Goal: Task Accomplishment & Management: Manage account settings

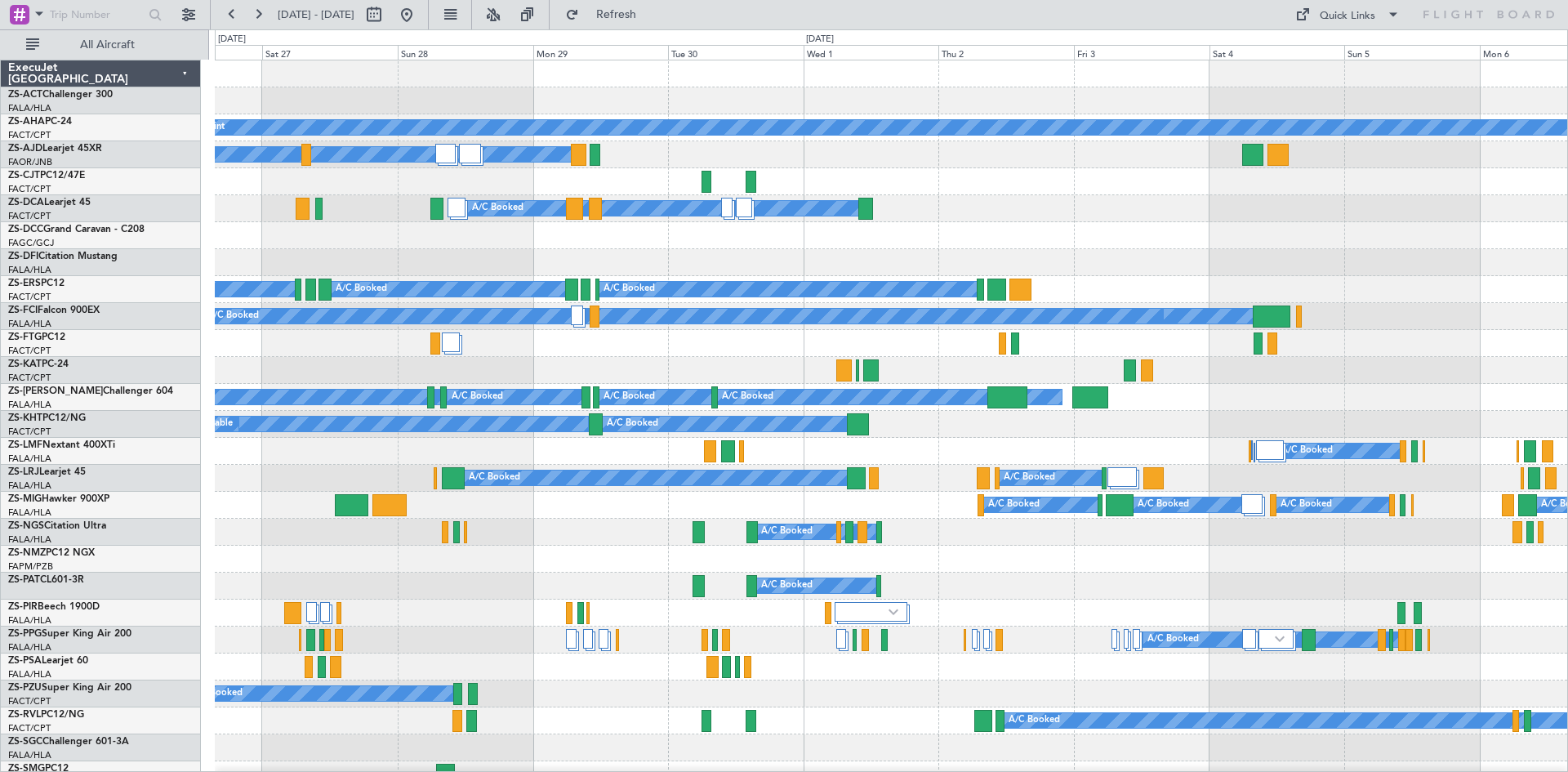
click at [465, 274] on div "A/C Booked" at bounding box center [891, 262] width 1352 height 27
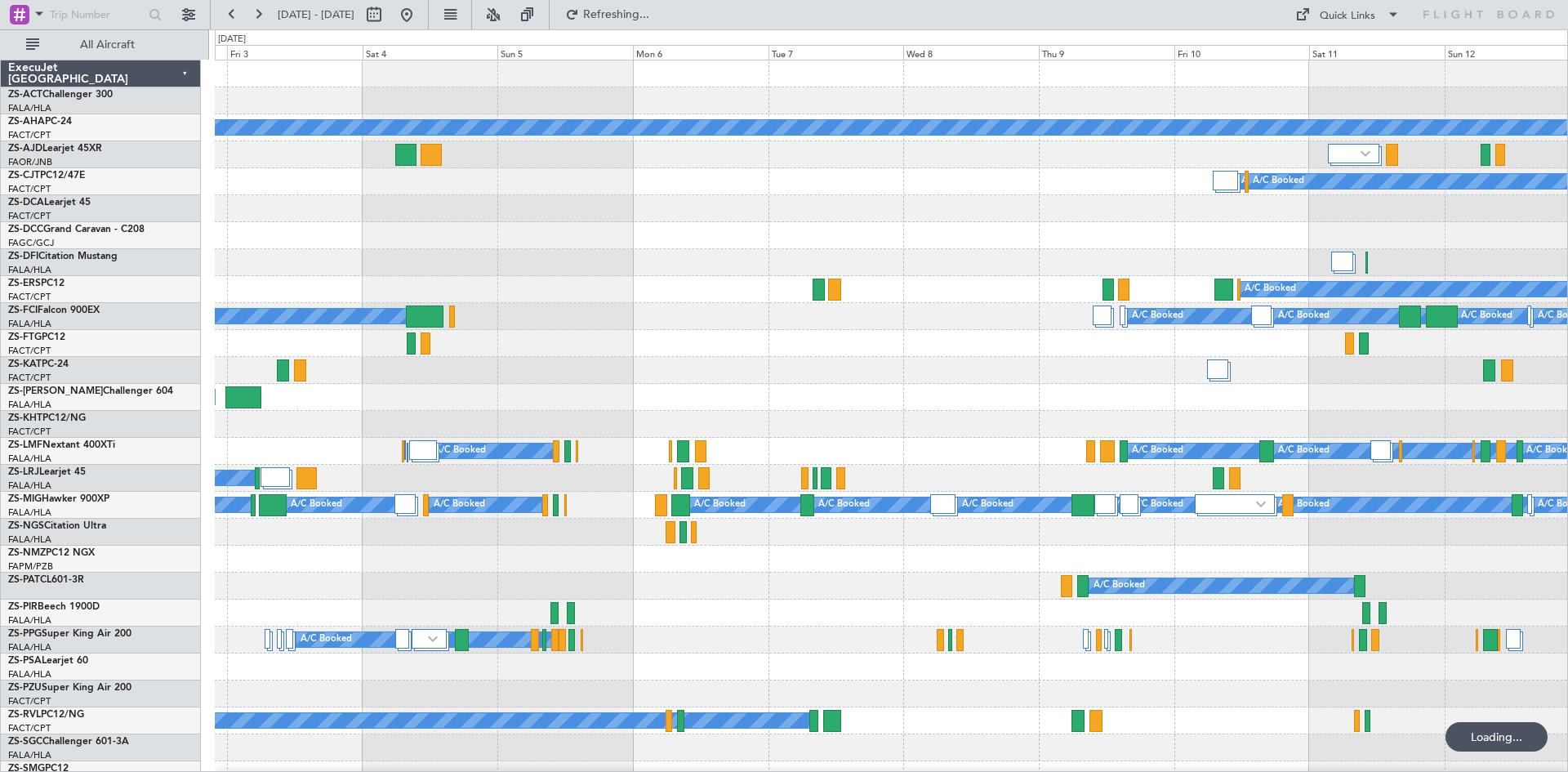
click at [970, 401] on div "A/C Booked A/C Booked A/C Booked A/C Booked A/C Booked A/C Booked A/C Booked A/…" at bounding box center [891, 397] width 1352 height 27
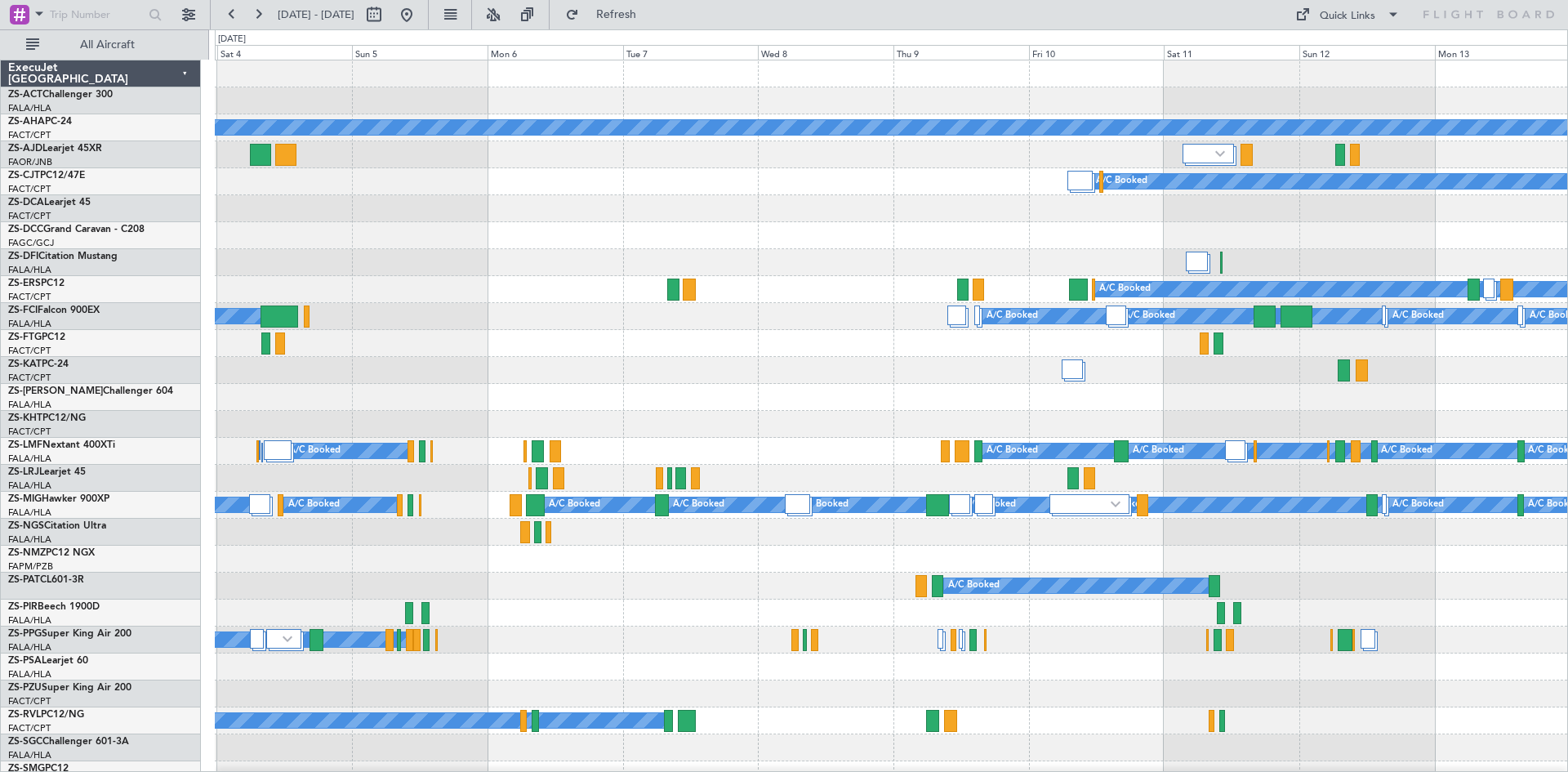
click at [1030, 369] on div at bounding box center [891, 370] width 1352 height 27
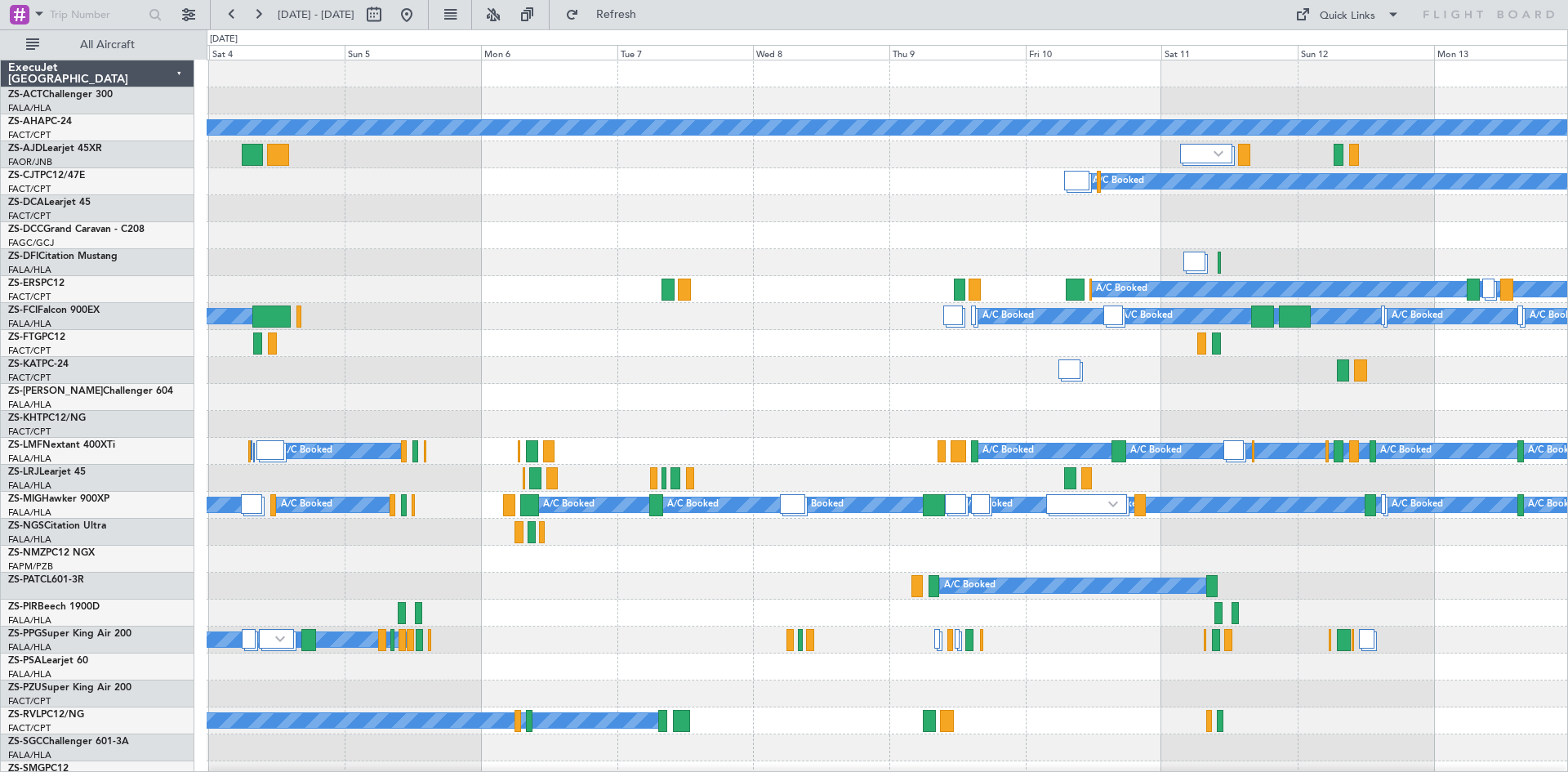
click at [324, 378] on div at bounding box center [887, 370] width 1360 height 27
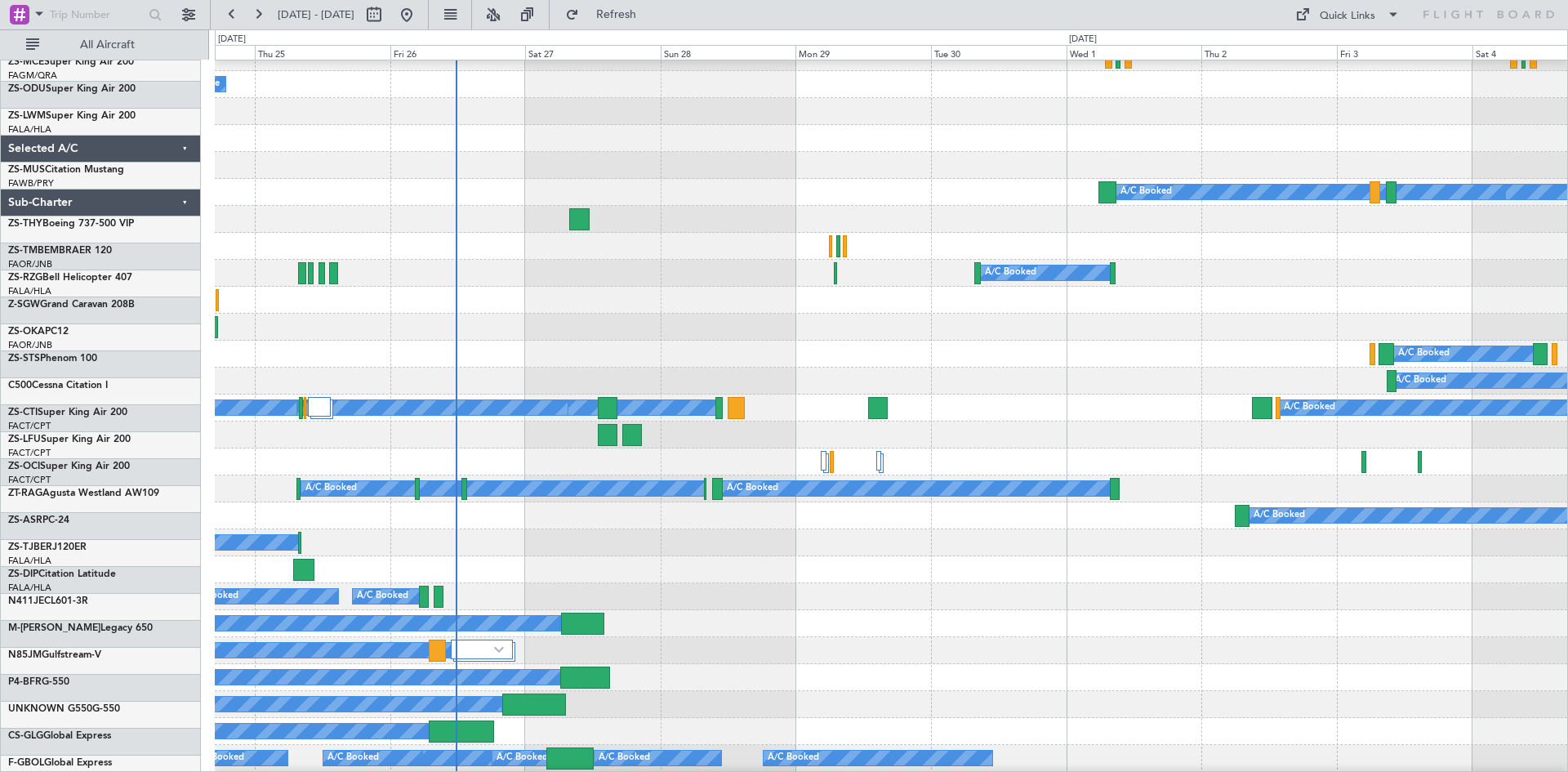
scroll to position [1194, 0]
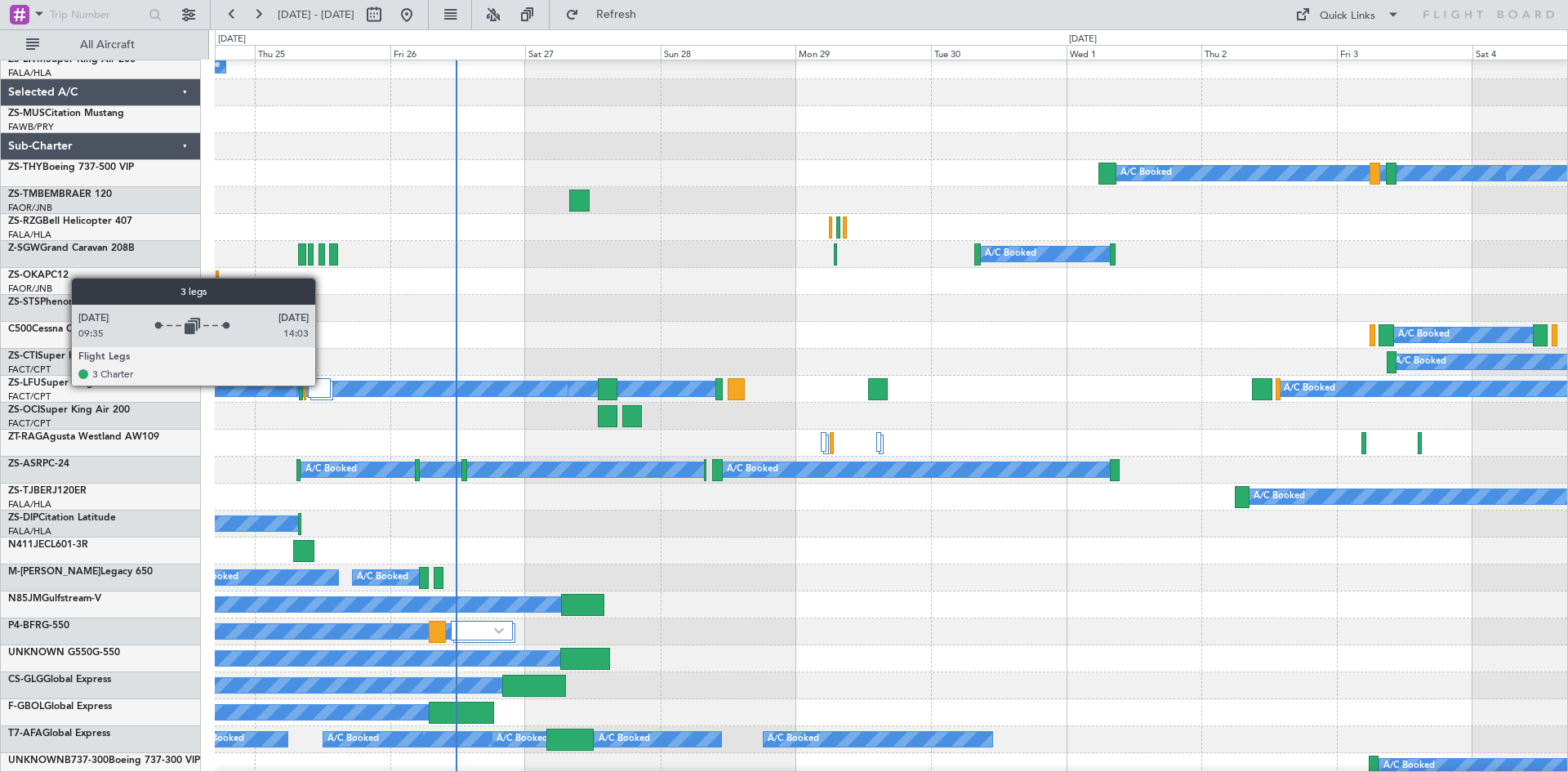
click at [322, 385] on div at bounding box center [320, 388] width 23 height 20
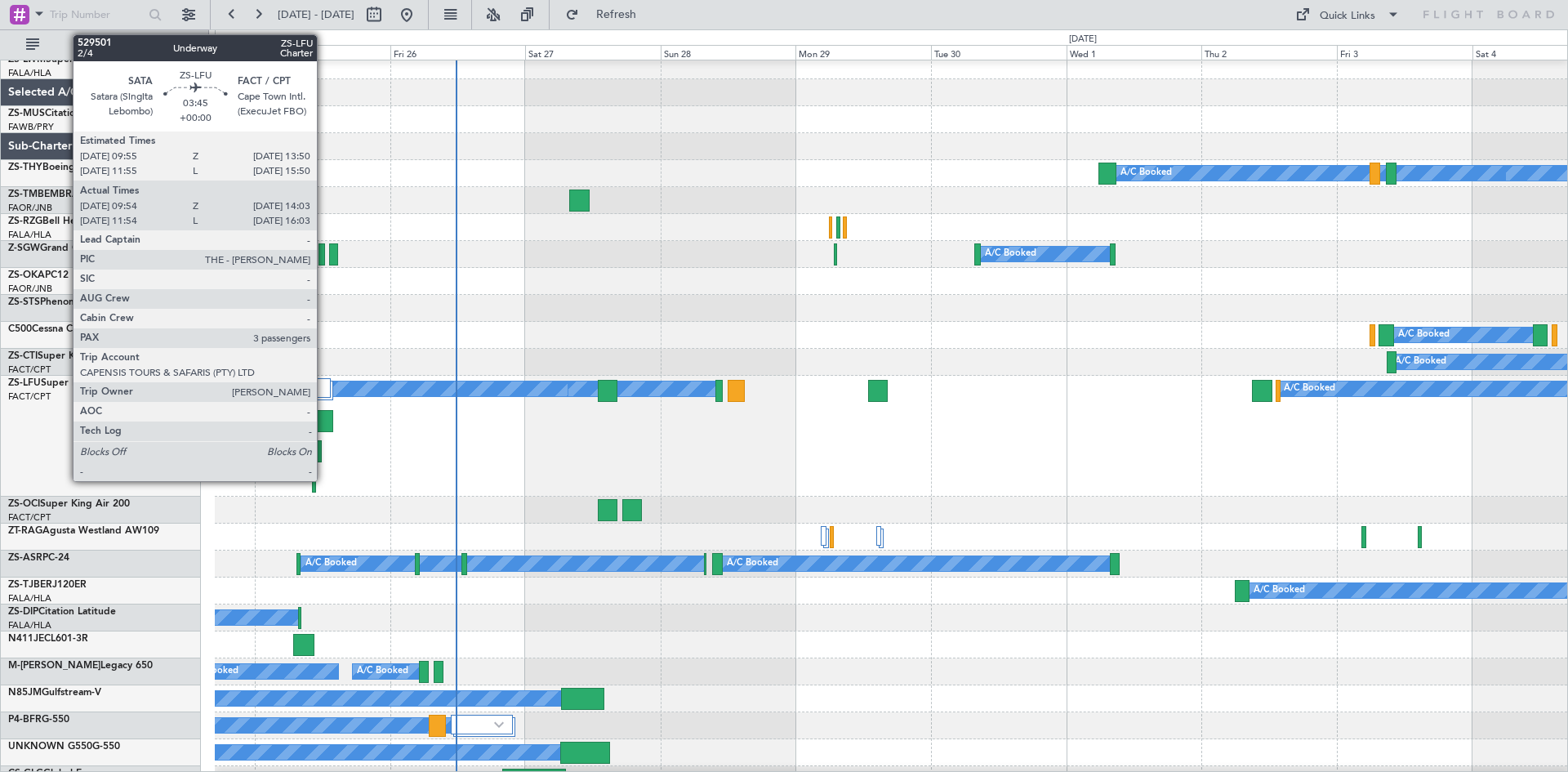
click at [324, 421] on div at bounding box center [321, 421] width 24 height 22
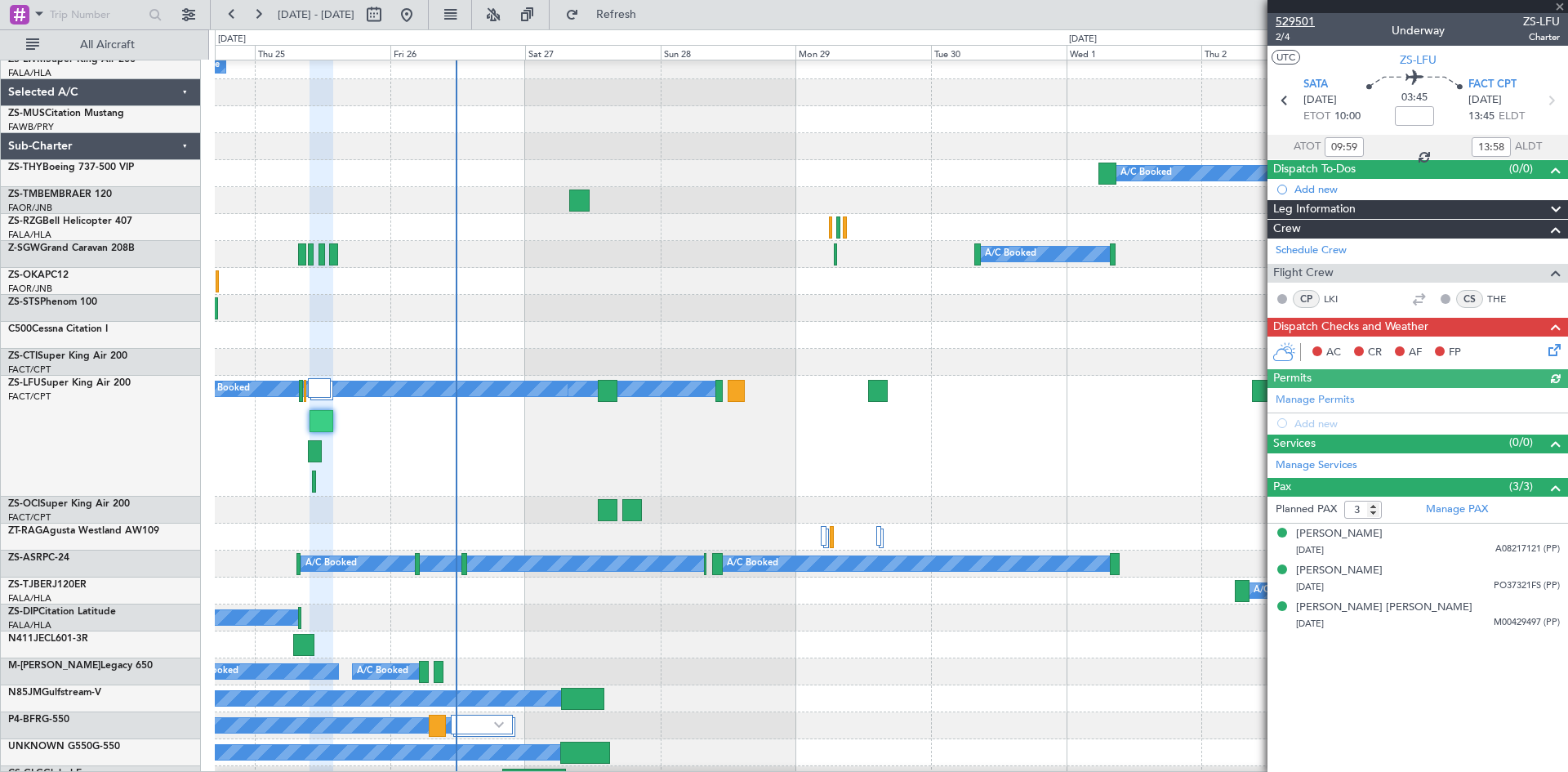
click at [1289, 25] on span "529501" at bounding box center [1295, 21] width 39 height 17
type input "11:59"
type input "15:58"
type input "09:59"
type input "13:58"
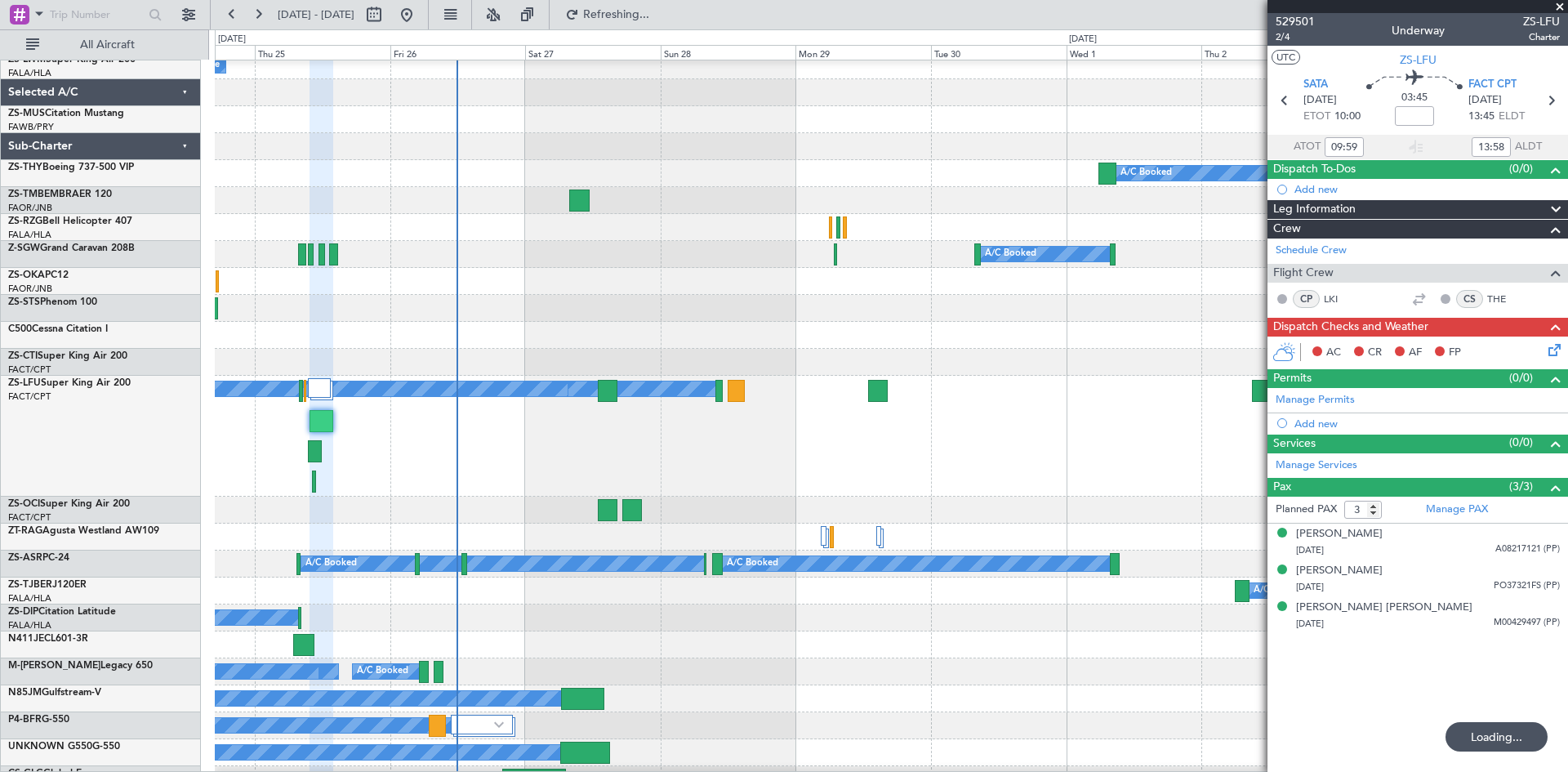
click at [1559, 5] on span at bounding box center [1559, 7] width 16 height 15
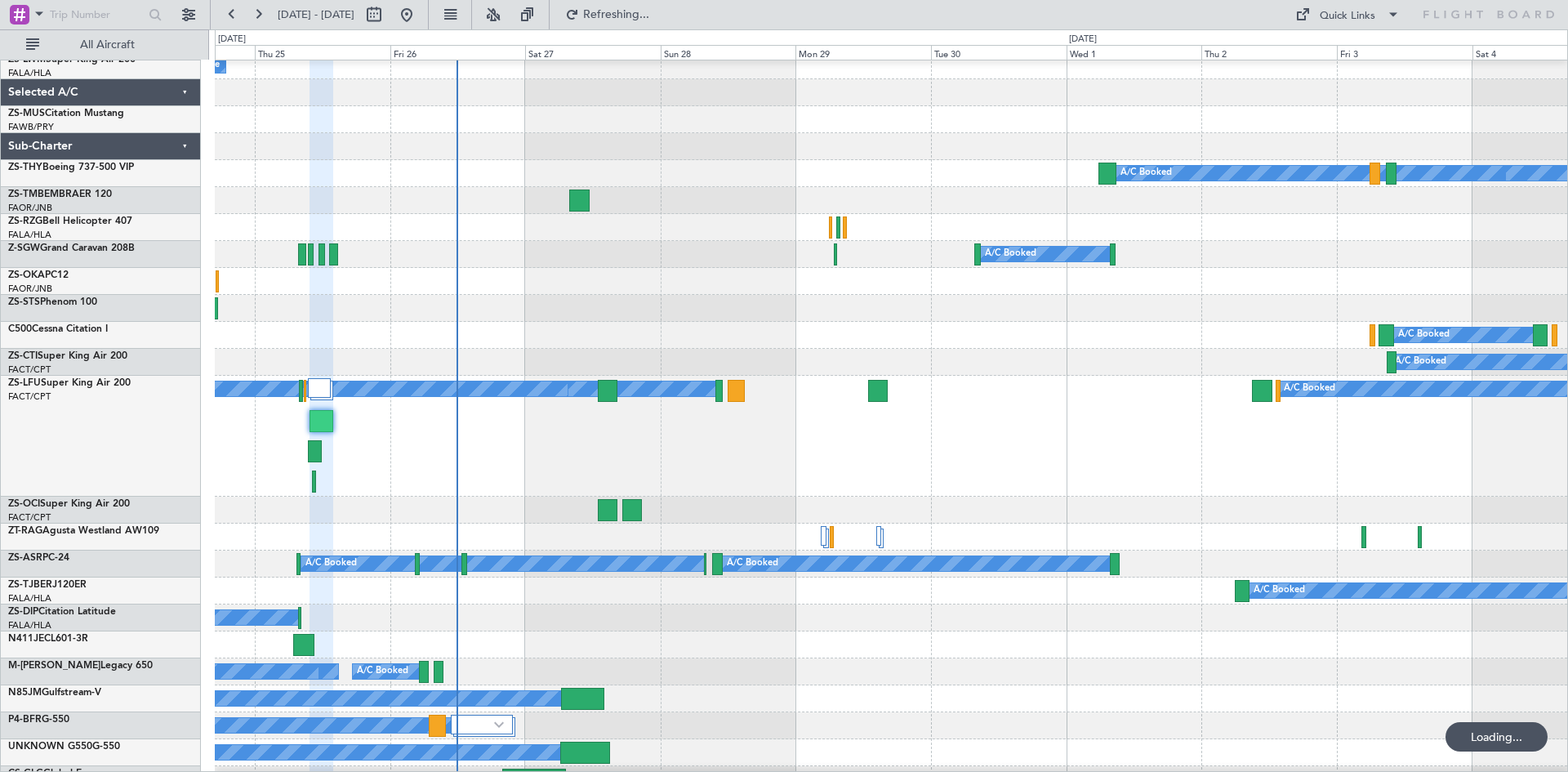
type input "0"
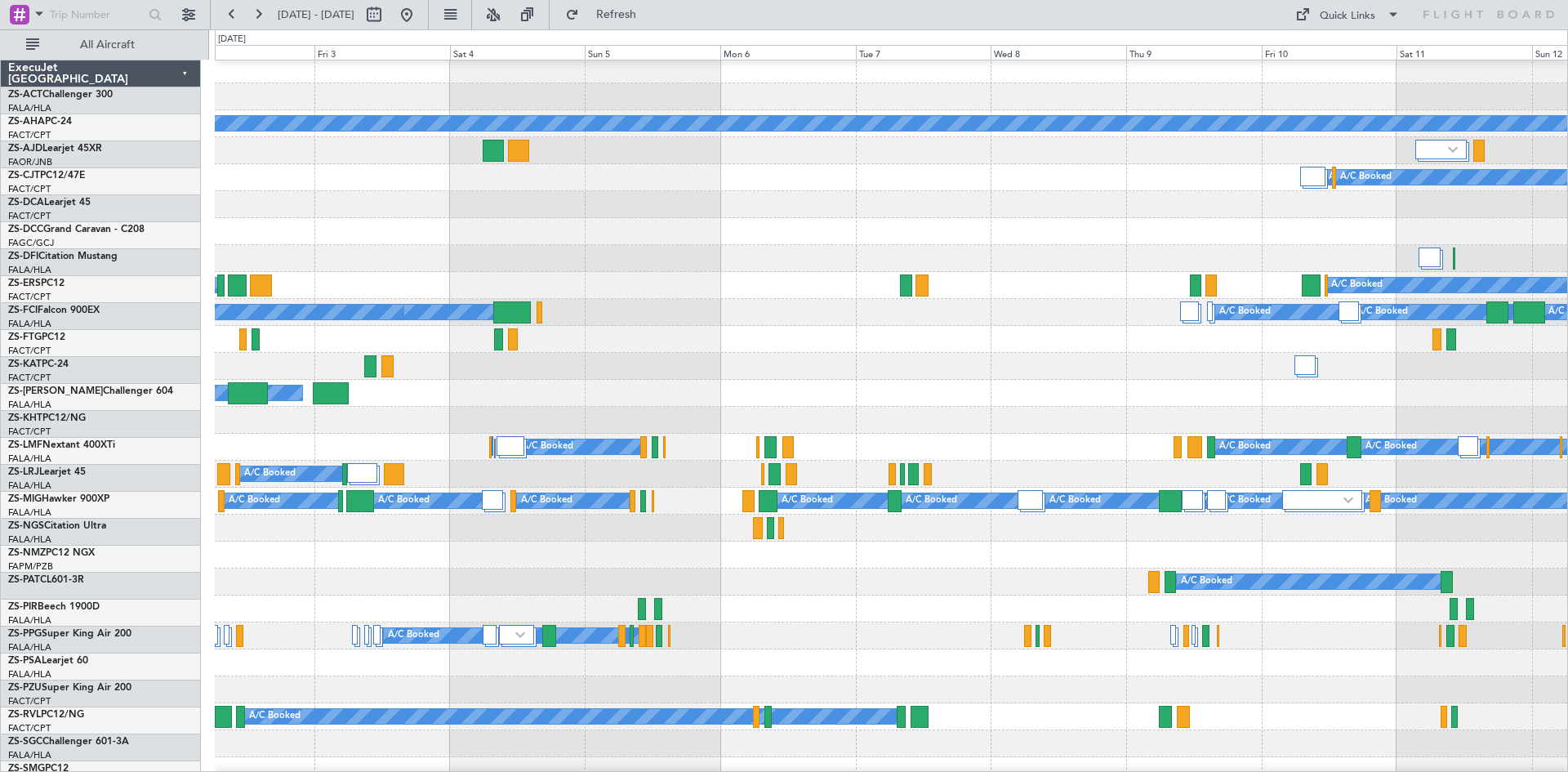
scroll to position [0, 0]
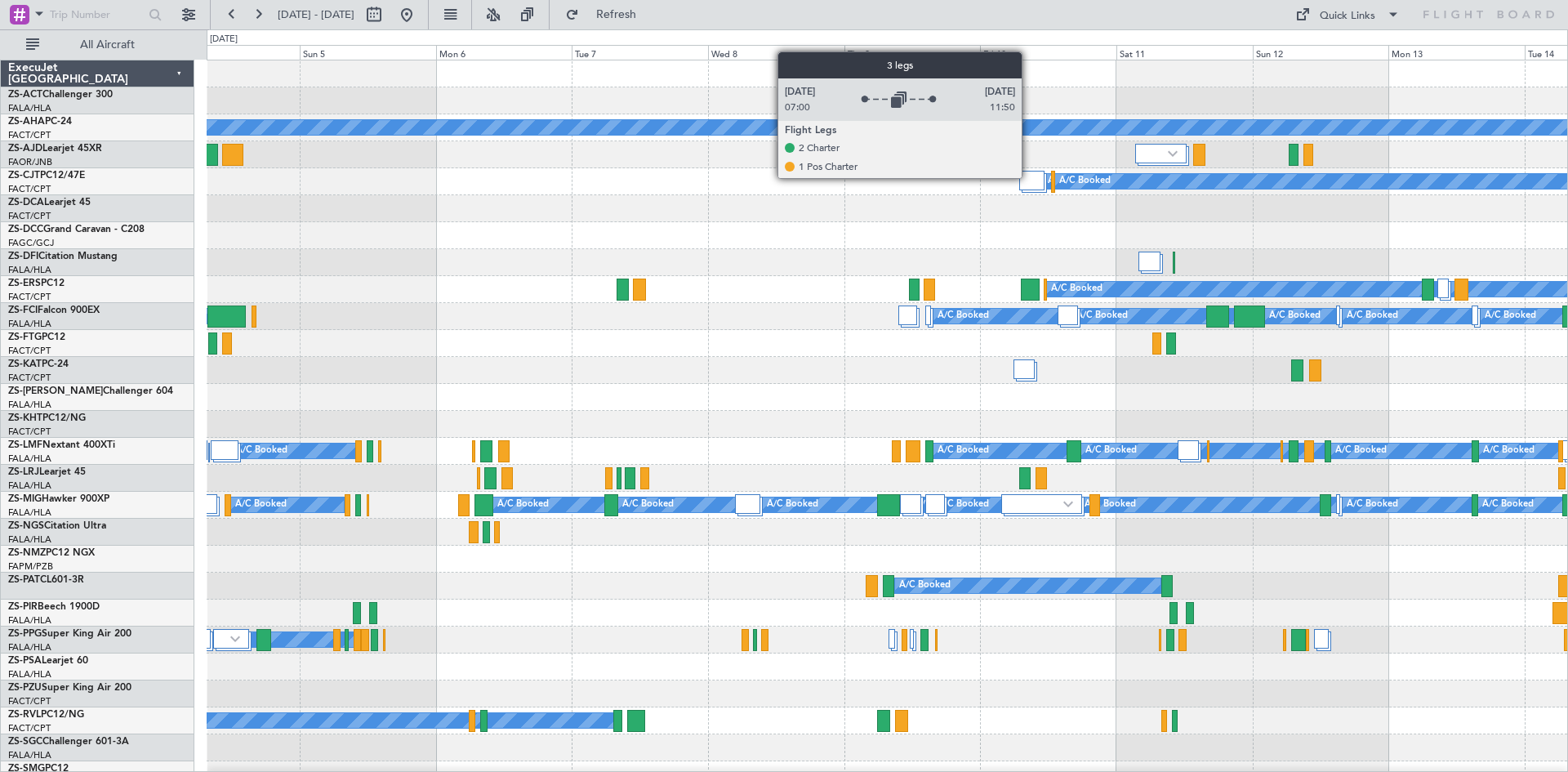
click at [1029, 178] on div at bounding box center [1032, 180] width 26 height 20
